Goal: Task Accomplishment & Management: Manage account settings

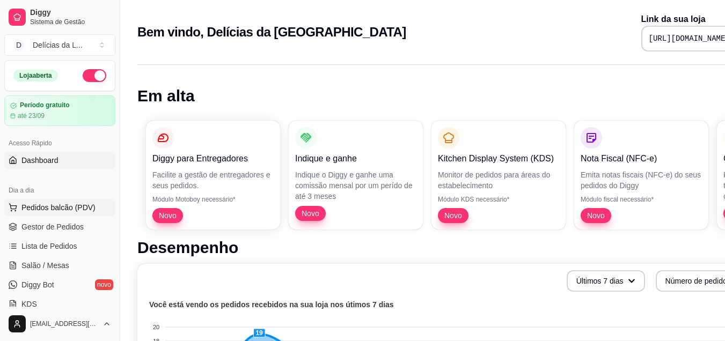
click at [53, 204] on span "Pedidos balcão (PDV)" at bounding box center [58, 207] width 74 height 11
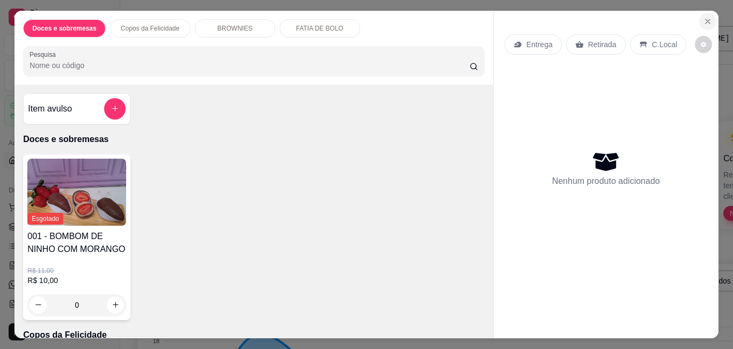
click at [704, 17] on icon "Close" at bounding box center [708, 21] width 9 height 9
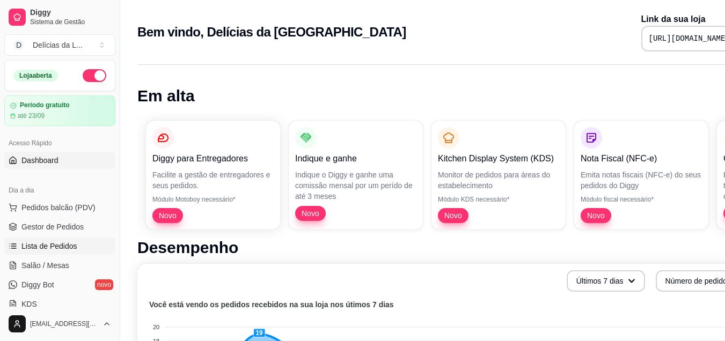
click at [50, 252] on link "Lista de Pedidos" at bounding box center [59, 246] width 111 height 17
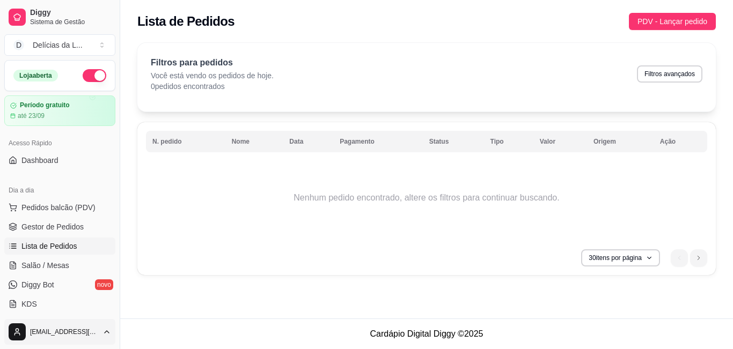
click at [27, 322] on html "Diggy Sistema de Gestão D Delícias da L ... Loja aberta Período gratuito até 23…" at bounding box center [366, 174] width 733 height 349
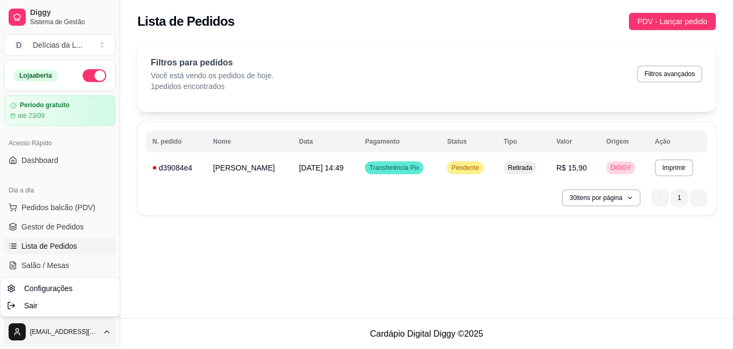
click at [312, 170] on html "Diggy Sistema de Gestão D Delícias da L ... Loja aberta Período gratuito até 23…" at bounding box center [366, 174] width 733 height 349
click at [487, 168] on td "Pendente" at bounding box center [469, 168] width 56 height 26
click at [487, 168] on div "feito há 0 minutos Horário do pedido [DATE] 14:49 Status do pedido ESPERANDO AC…" at bounding box center [367, 173] width 290 height 208
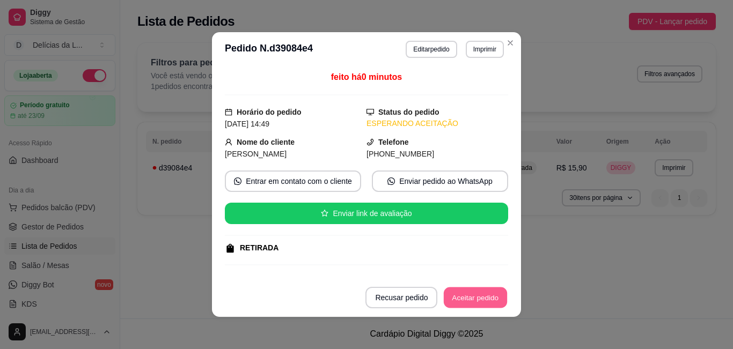
click at [496, 302] on button "Aceitar pedido" at bounding box center [475, 298] width 63 height 21
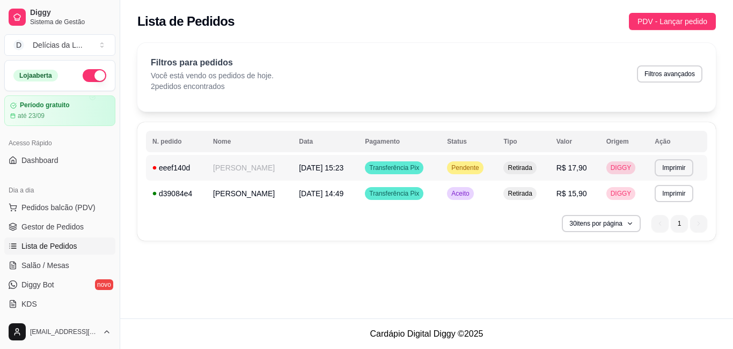
click at [483, 163] on div "Pendente" at bounding box center [465, 168] width 36 height 13
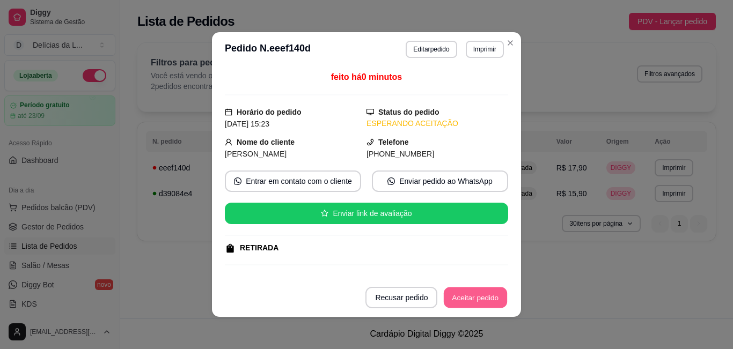
click at [494, 301] on button "Aceitar pedido" at bounding box center [475, 298] width 63 height 21
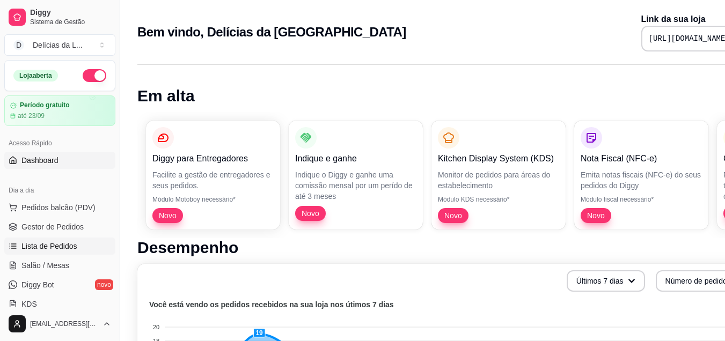
click at [61, 242] on span "Lista de Pedidos" at bounding box center [49, 246] width 56 height 11
